Goal: Obtain resource: Obtain resource

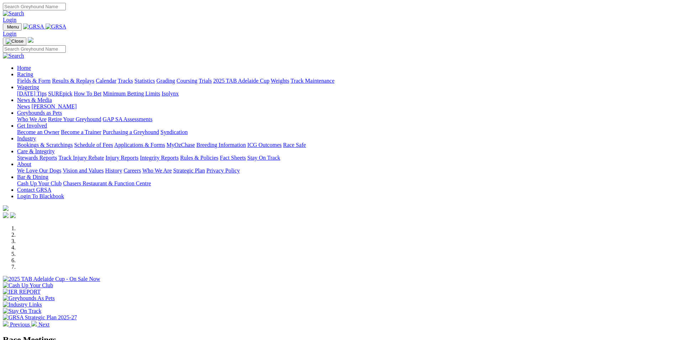
click at [101, 129] on link "Become a Trainer" at bounding box center [81, 132] width 41 height 6
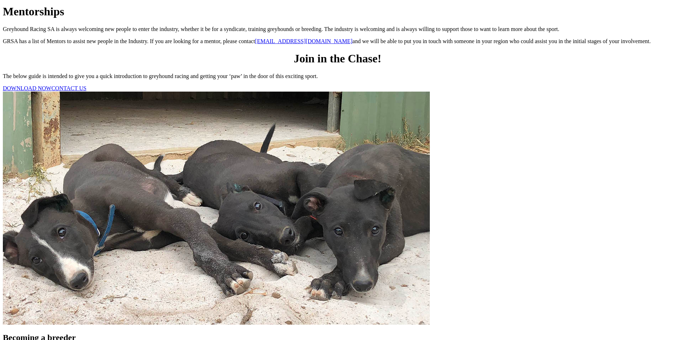
scroll to position [427, 0]
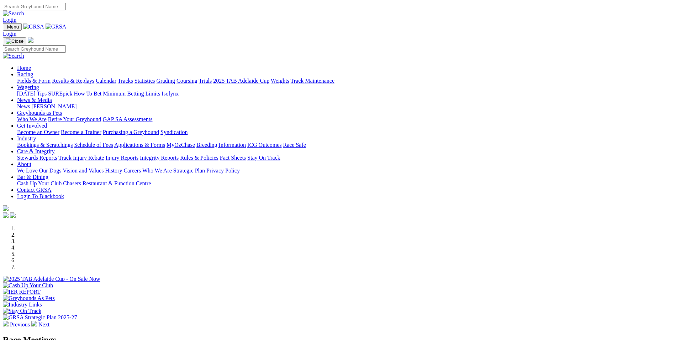
click at [101, 129] on link "Become a Trainer" at bounding box center [81, 132] width 41 height 6
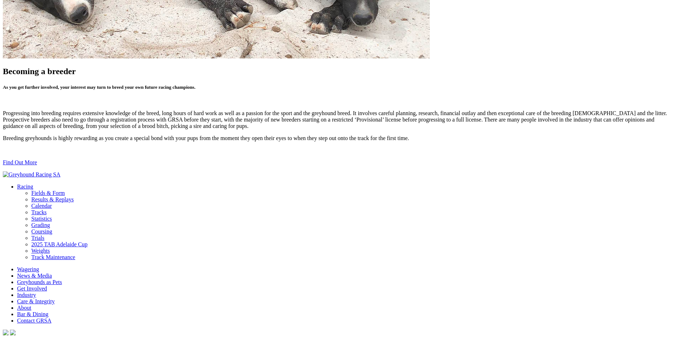
scroll to position [808, 0]
